Goal: Task Accomplishment & Management: Use online tool/utility

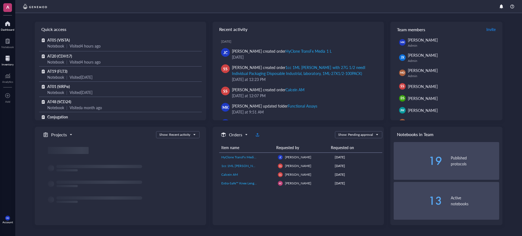
click at [15, 62] on div "Inventory" at bounding box center [7, 60] width 15 height 15
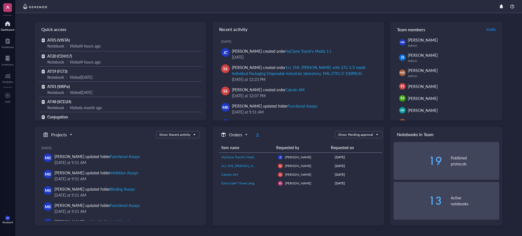
click at [18, 61] on div "Quick access AT05 (VISTA) Notebook | Visited 4 hours ago AT20 (CDH17) Notebook …" at bounding box center [268, 124] width 507 height 223
click at [5, 63] on div "Inventory" at bounding box center [8, 64] width 12 height 3
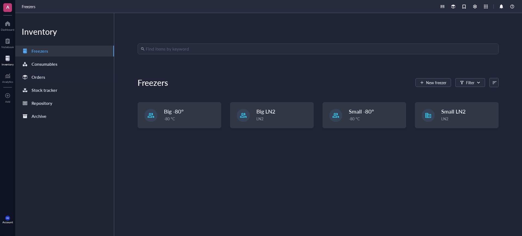
click at [65, 82] on div "Orders" at bounding box center [64, 77] width 99 height 11
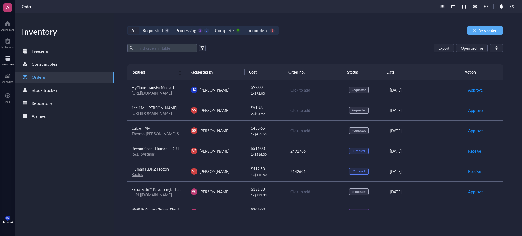
click at [230, 93] on td "[PERSON_NAME]" at bounding box center [216, 90] width 59 height 20
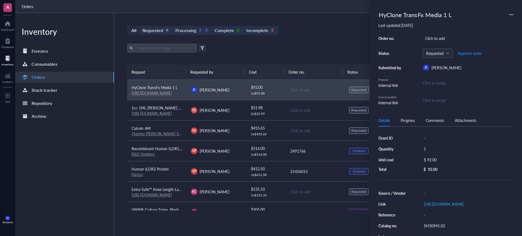
click at [289, 53] on div "Export Open archive Requester Requested on Source / Vendor Last updated" at bounding box center [315, 54] width 376 height 21
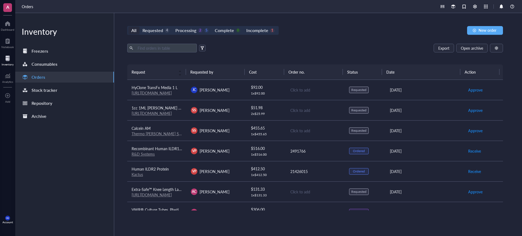
scroll to position [68, 0]
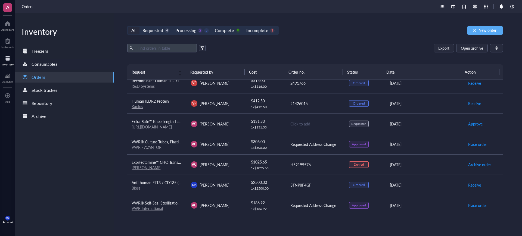
click at [50, 63] on div "Consumables" at bounding box center [45, 64] width 26 height 8
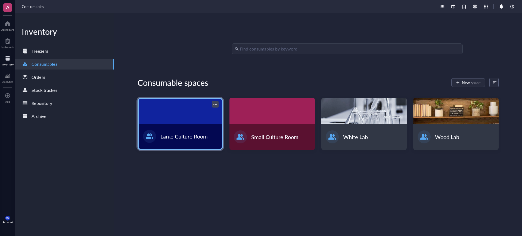
click at [194, 110] on div at bounding box center [180, 111] width 83 height 25
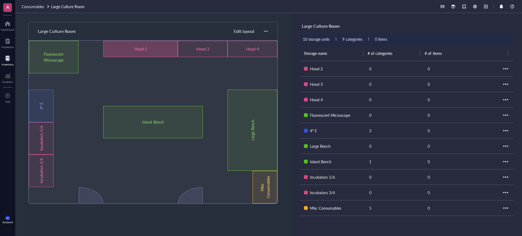
click at [154, 52] on div "Hood 2" at bounding box center [140, 49] width 75 height 16
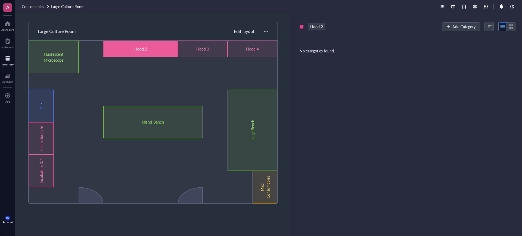
click at [318, 23] on div "Hood 2" at bounding box center [317, 27] width 18 height 8
type input "Hood 3"
click at [208, 49] on div "Hood 3" at bounding box center [202, 49] width 29 height 6
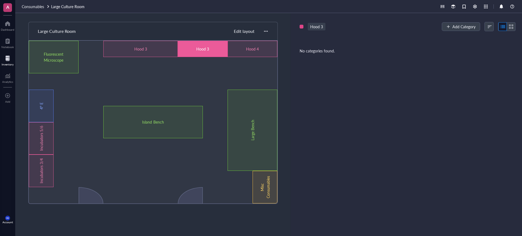
click at [323, 26] on div "Hood 3" at bounding box center [317, 27] width 18 height 8
type input "Hood 4"
click at [267, 46] on div "Hood 4" at bounding box center [252, 49] width 29 height 6
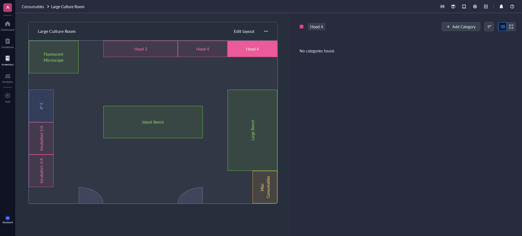
click at [321, 26] on div "Hood 4" at bounding box center [317, 27] width 18 height 8
type input "Hood 5"
click at [321, 26] on div "Hood 5]" at bounding box center [317, 27] width 19 height 8
type input "Hood 5"
click at [42, 8] on span "Consumables" at bounding box center [33, 6] width 22 height 5
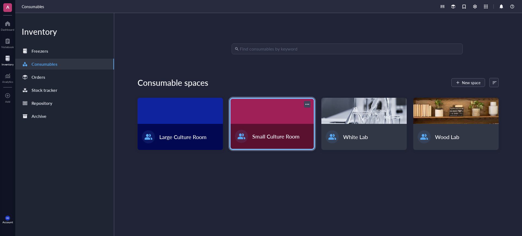
click at [287, 122] on div at bounding box center [272, 111] width 83 height 25
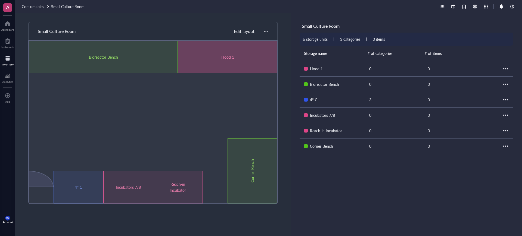
click at [238, 61] on div "Hood 1" at bounding box center [228, 57] width 100 height 33
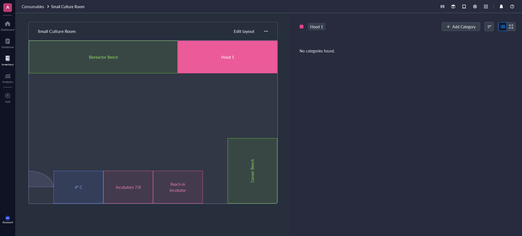
click at [322, 27] on div "Hood 1" at bounding box center [317, 27] width 18 height 8
type input "Hood 2"
click at [32, 7] on span "Consumables" at bounding box center [33, 6] width 22 height 5
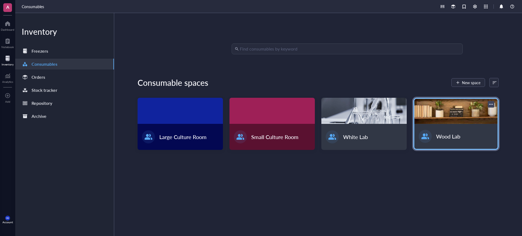
click at [459, 110] on div at bounding box center [456, 111] width 83 height 25
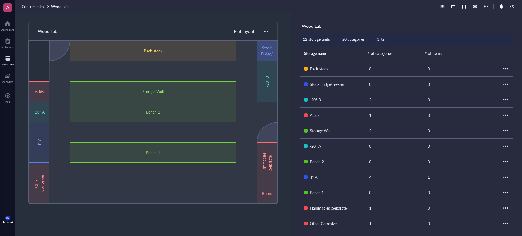
click at [266, 53] on div "Stock Fridge/Freezer" at bounding box center [267, 51] width 12 height 12
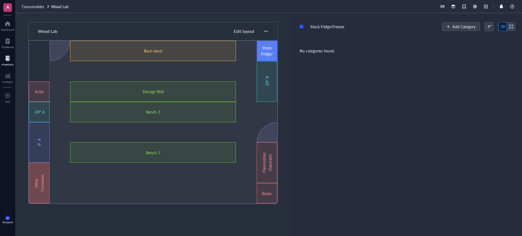
click at [40, 186] on div "Other Corrosives" at bounding box center [39, 183] width 12 height 24
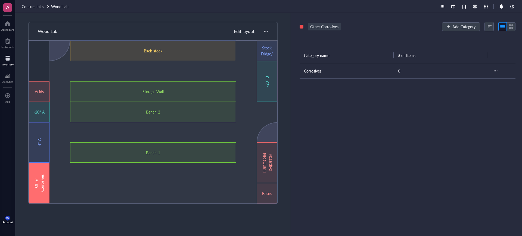
click at [324, 24] on div "Other Corrosives" at bounding box center [324, 27] width 33 height 8
click at [310, 26] on input "Header" at bounding box center [327, 26] width 39 height 7
type input "Other Corrosives"
click at [100, 174] on div at bounding box center [101, 173] width 21 height 20
click at [81, 183] on div at bounding box center [80, 193] width 21 height 20
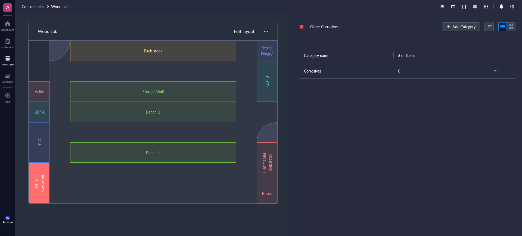
click at [34, 172] on div "Other Corrosives" at bounding box center [39, 183] width 12 height 24
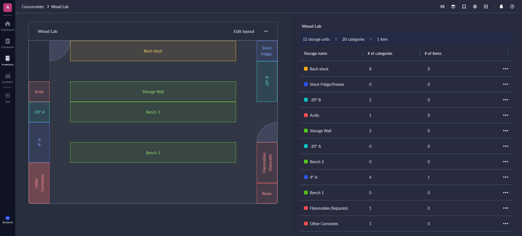
click at [45, 165] on div "Other Corrosives" at bounding box center [39, 183] width 21 height 41
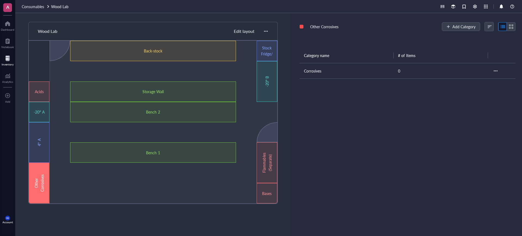
click at [249, 33] on span "Edit layout" at bounding box center [244, 31] width 21 height 6
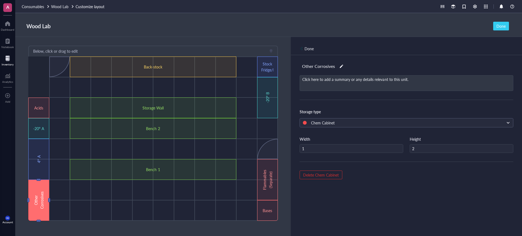
type input "1"
click at [76, 190] on div at bounding box center [80, 190] width 9 height 9
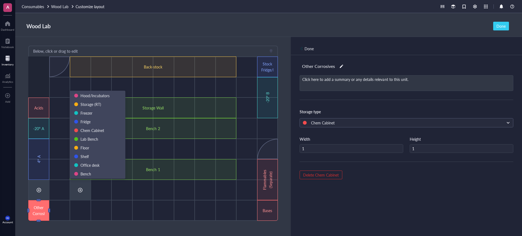
click at [38, 190] on div at bounding box center [39, 190] width 9 height 9
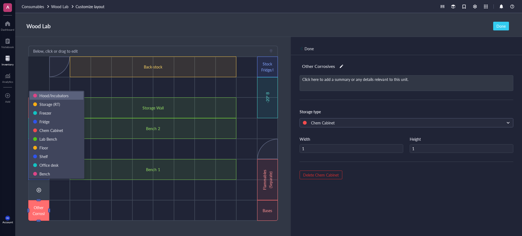
click at [67, 96] on span "Hood/Incubators" at bounding box center [53, 95] width 29 height 5
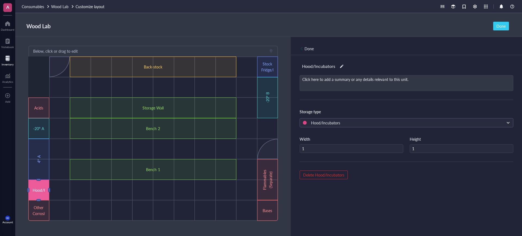
click at [341, 67] on div at bounding box center [342, 67] width 4 height 8
drag, startPoint x: 327, startPoint y: 66, endPoint x: 312, endPoint y: 67, distance: 15.9
click at [312, 67] on input "Hood/Incubators" at bounding box center [321, 66] width 42 height 9
click at [313, 67] on input "Hood/Incubators" at bounding box center [321, 66] width 42 height 9
drag, startPoint x: 313, startPoint y: 66, endPoint x: 336, endPoint y: 65, distance: 23.1
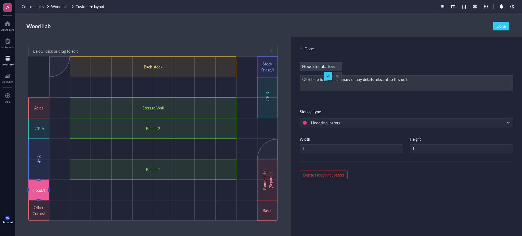
click at [336, 65] on input "Hood/Incubators" at bounding box center [321, 66] width 42 height 9
type input "Hood 1"
click at [161, 182] on div at bounding box center [163, 190] width 21 height 21
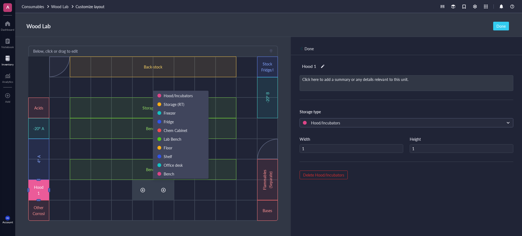
click at [150, 200] on div at bounding box center [143, 190] width 21 height 21
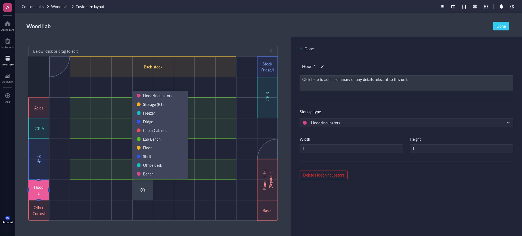
click at [300, 43] on div "Done" at bounding box center [406, 46] width 231 height 18
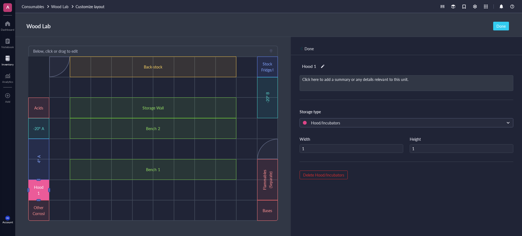
click at [305, 45] on div "Done" at bounding box center [406, 46] width 231 height 18
click at [303, 47] on div at bounding box center [302, 49] width 4 height 4
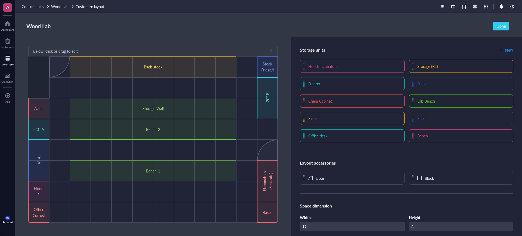
click at [278, 50] on div "Below, click or drag to edit" at bounding box center [153, 51] width 250 height 11
